Goal: Transaction & Acquisition: Purchase product/service

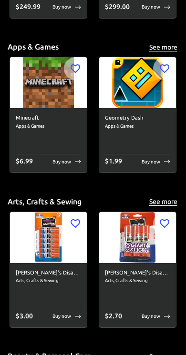
scroll to position [3635, 0]
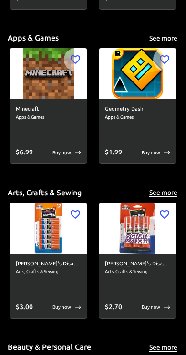
click at [139, 235] on img at bounding box center [137, 228] width 77 height 51
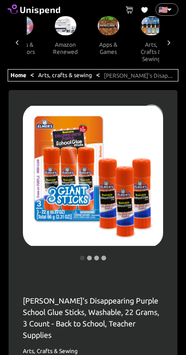
scroll to position [16, 0]
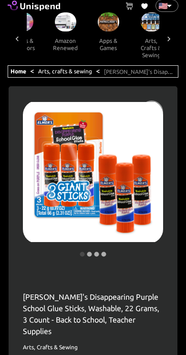
click at [16, 35] on icon at bounding box center [17, 39] width 10 height 10
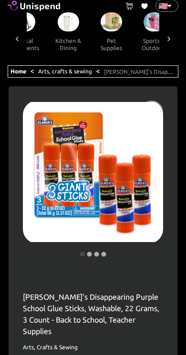
scroll to position [0, 0]
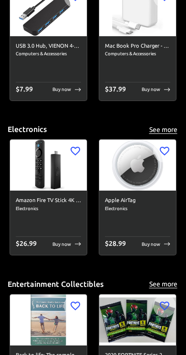
scroll to position [1686, 0]
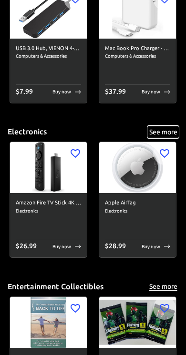
click at [162, 126] on button "See more" at bounding box center [163, 132] width 30 height 12
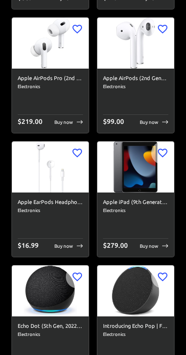
scroll to position [360, 0]
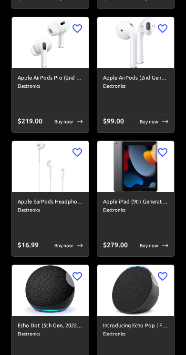
click at [156, 182] on img at bounding box center [135, 166] width 77 height 51
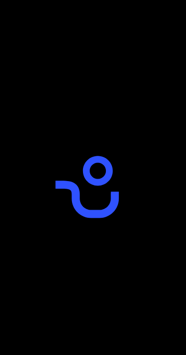
click at [152, 201] on div at bounding box center [93, 177] width 186 height 355
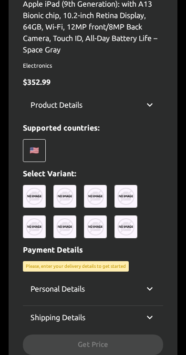
scroll to position [310, 0]
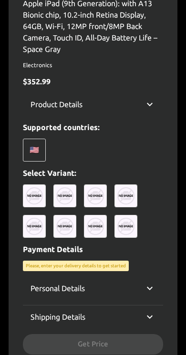
click at [103, 197] on img at bounding box center [95, 195] width 23 height 23
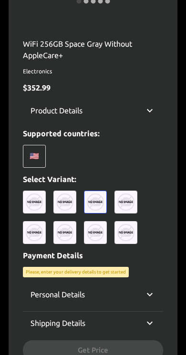
scroll to position [269, 0]
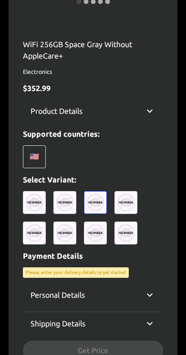
click at [28, 153] on div "🇺🇸" at bounding box center [34, 156] width 23 height 23
click at [40, 114] on p "Product Details" at bounding box center [56, 110] width 52 height 11
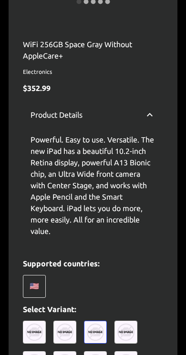
click at [159, 116] on div "Product Details" at bounding box center [93, 115] width 140 height 30
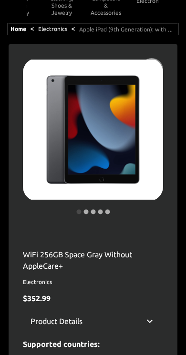
scroll to position [0, 0]
